Goal: Task Accomplishment & Management: Use online tool/utility

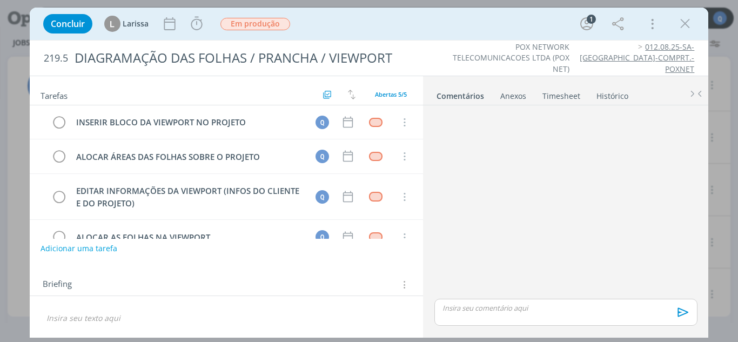
scroll to position [58, 0]
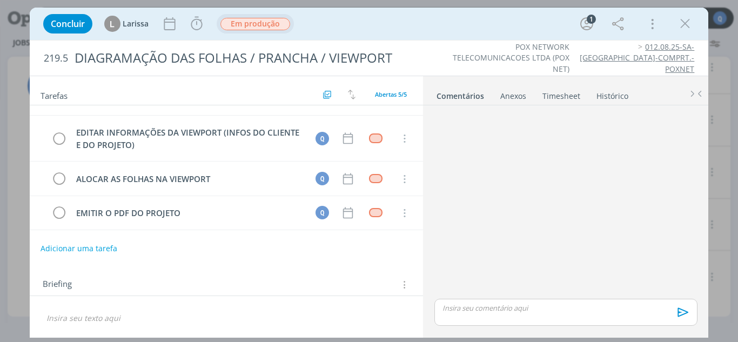
click at [264, 25] on span "Em produção" at bounding box center [256, 24] width 70 height 12
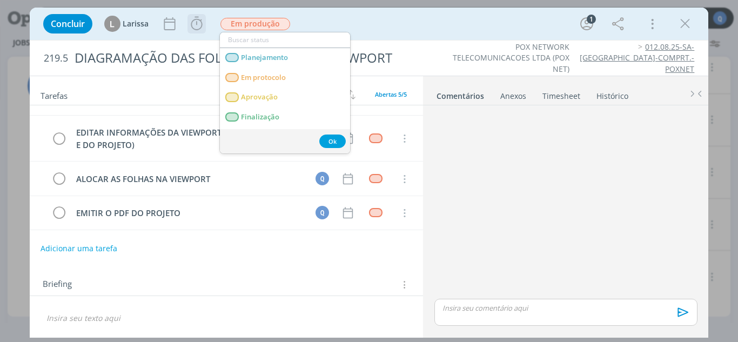
click at [192, 25] on icon "dialog" at bounding box center [197, 24] width 16 height 16
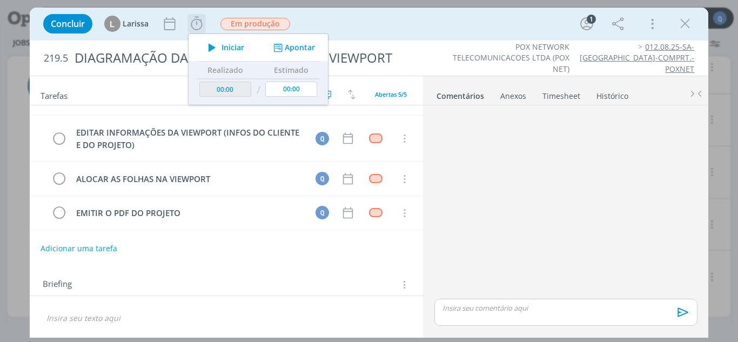
click at [224, 49] on span "Iniciar" at bounding box center [233, 48] width 23 height 8
click at [309, 44] on button "Apontar" at bounding box center [293, 47] width 45 height 11
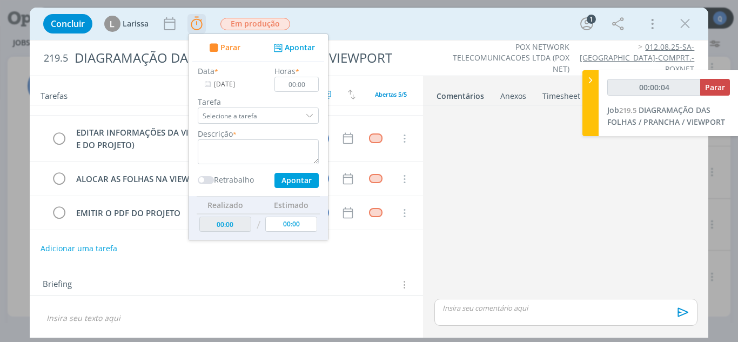
click at [312, 115] on div "dialog" at bounding box center [311, 116] width 16 height 16
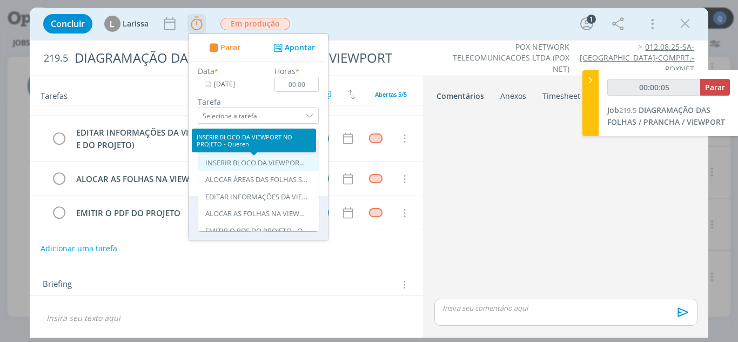
type input "00:00:06"
click at [288, 161] on div "INSERIR BLOCO DA VIEWPORT NO PROJETO - Queren" at bounding box center [256, 163] width 103 height 9
type input "INSERIR BLOCO DA VIEWPORT NO PROJETO"
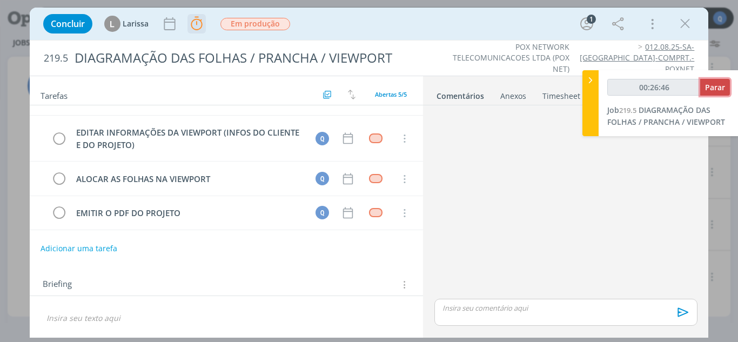
click at [725, 84] on span "Parar" at bounding box center [715, 87] width 20 height 10
type input "00:27:00"
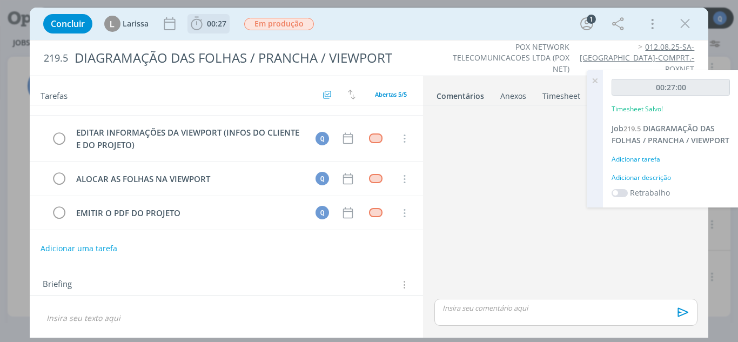
click at [655, 159] on div "Adicionar tarefa" at bounding box center [671, 160] width 118 height 10
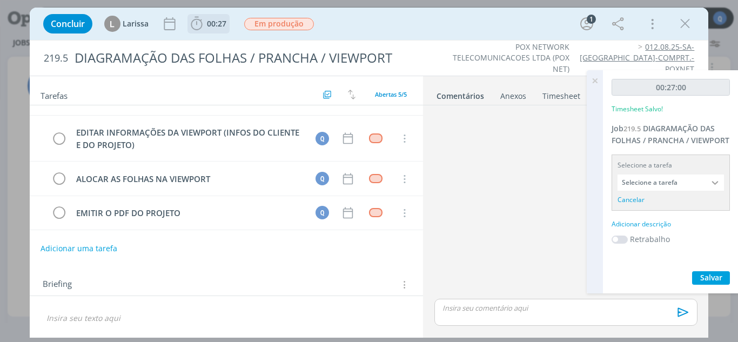
click at [683, 179] on input "Selecione a tarefa" at bounding box center [671, 183] width 106 height 16
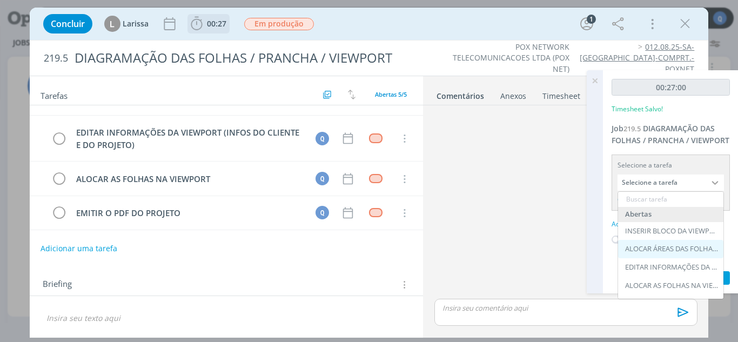
click at [670, 243] on div "ALOCAR ÁREAS DAS FOLHAS SOBRE O PROJETO - Queren" at bounding box center [670, 249] width 105 height 18
type input "ALOCAR ÁREAS DAS FOLHAS SOBRE O PROJETO"
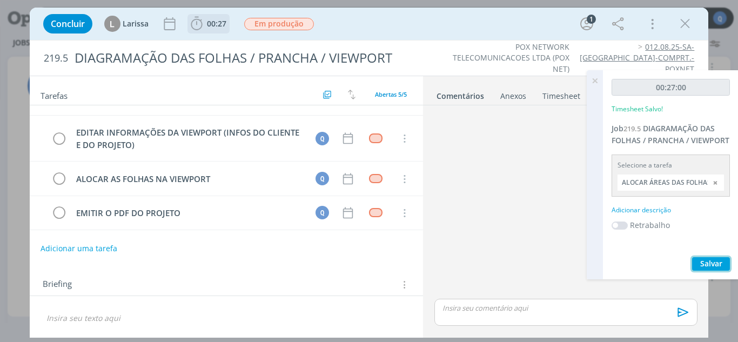
click at [704, 261] on span "Salvar" at bounding box center [712, 263] width 22 height 10
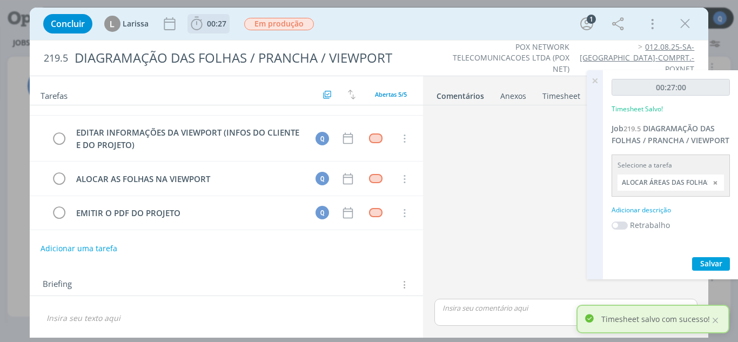
click at [691, 21] on icon "dialog" at bounding box center [685, 24] width 16 height 16
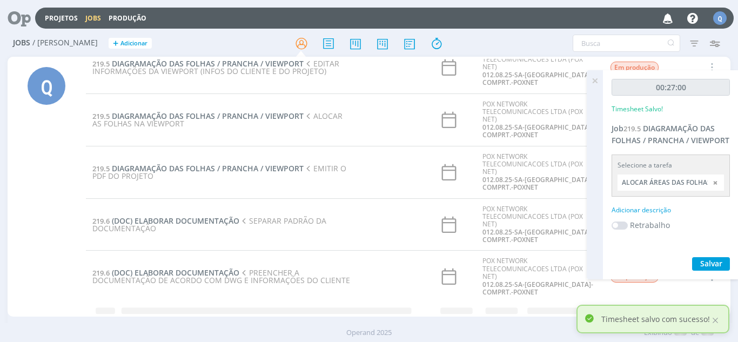
scroll to position [594, 0]
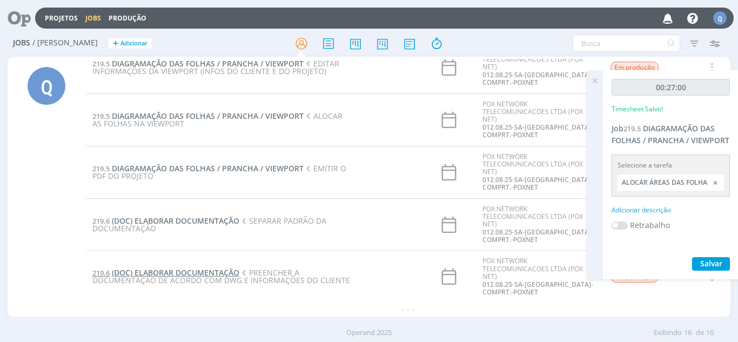
click at [183, 274] on span "(DOC) ELABORAR DOCUMENTAÇÃO" at bounding box center [176, 273] width 128 height 10
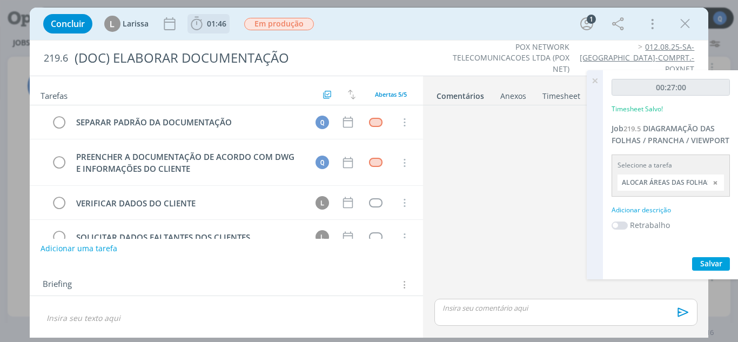
click at [201, 23] on icon "dialog" at bounding box center [197, 24] width 16 height 16
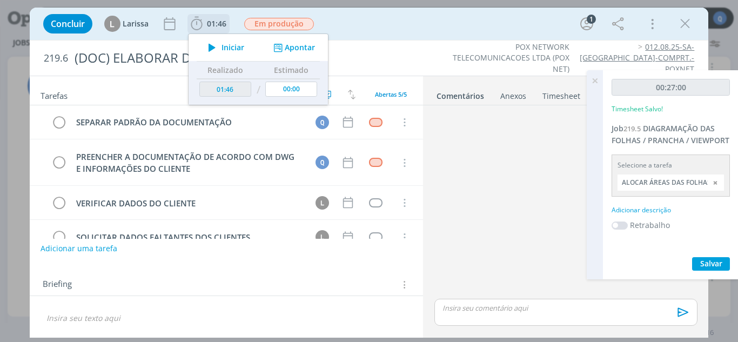
click at [225, 51] on span "Iniciar" at bounding box center [233, 48] width 23 height 8
click at [294, 51] on button "Apontar" at bounding box center [293, 47] width 45 height 11
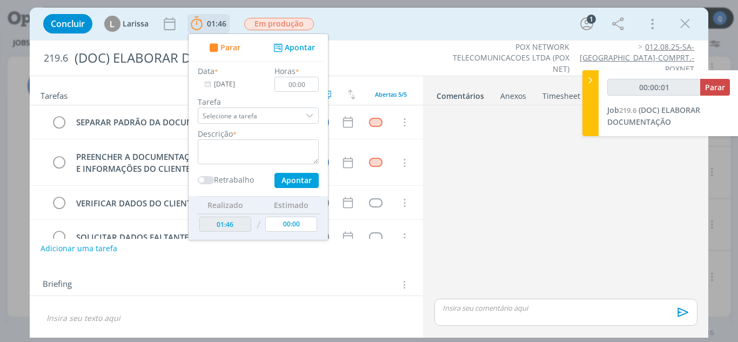
click at [291, 116] on input "Selecione a tarefa" at bounding box center [258, 116] width 121 height 16
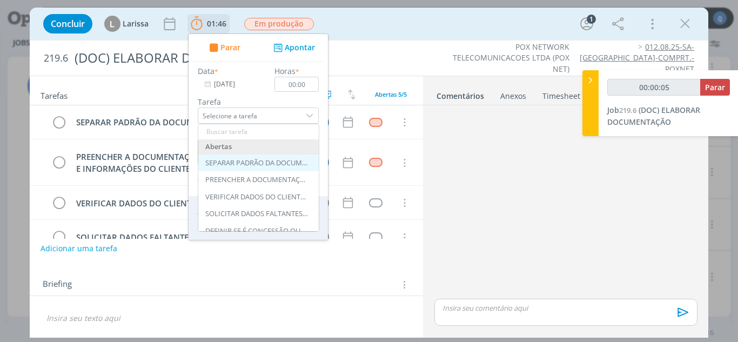
type input "00:00:06"
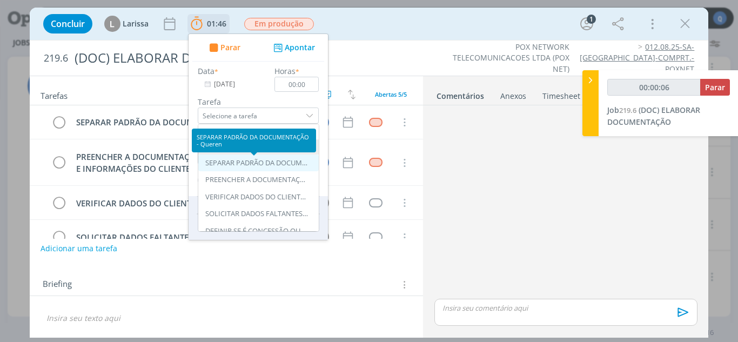
click at [205, 164] on div "SEPARAR PADRÃO DA DOCUMENTAÇÃO - Queren" at bounding box center [256, 163] width 103 height 9
type input "SEPARAR PADRÃO DA DOCUMENTAÇÃO"
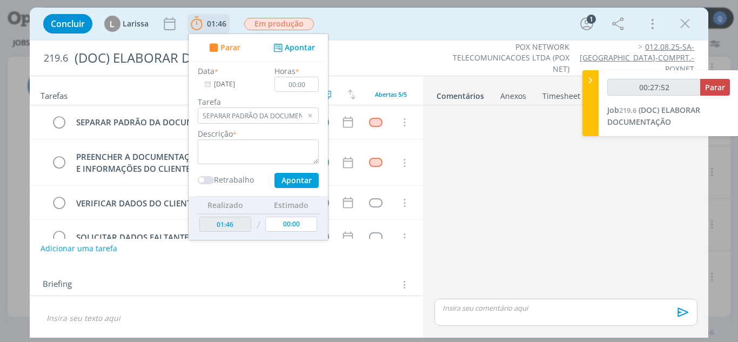
type input "00:28:52"
